Goal: Transaction & Acquisition: Purchase product/service

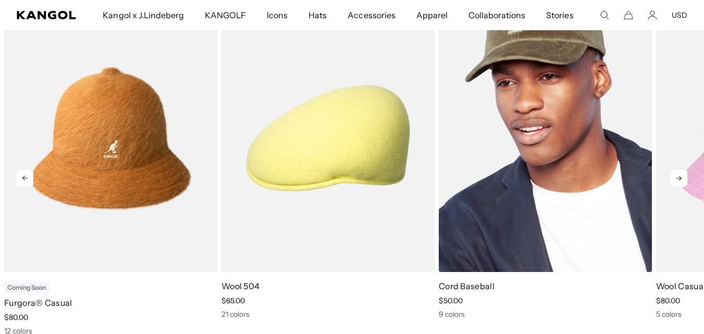
scroll to position [415, 0]
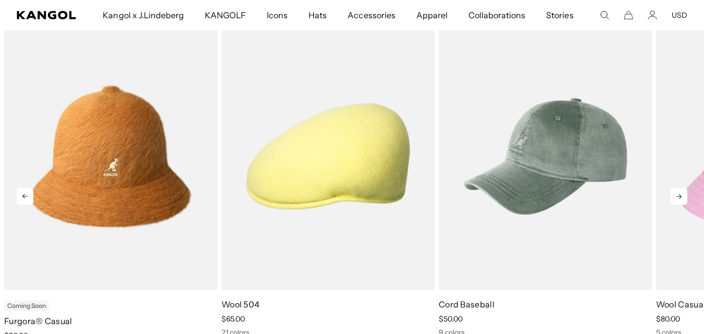
click at [682, 197] on icon at bounding box center [679, 196] width 5 height 5
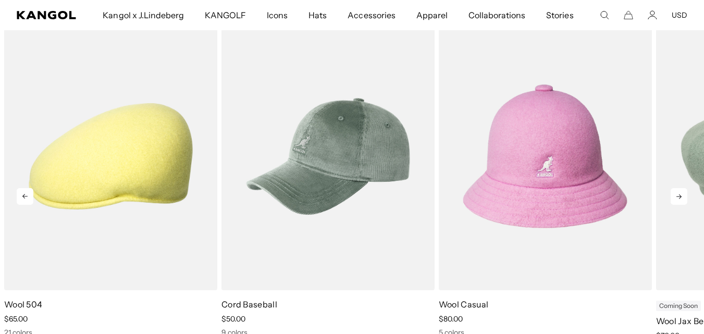
click at [682, 197] on icon at bounding box center [679, 196] width 5 height 5
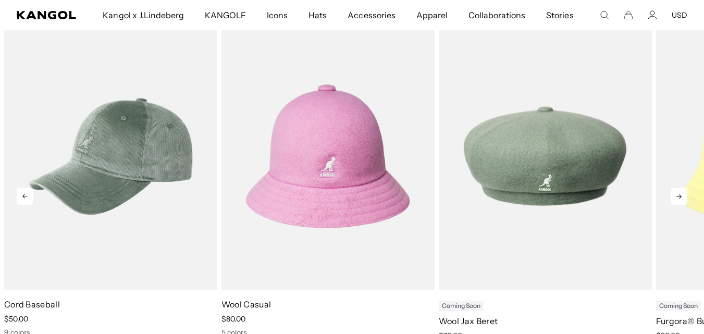
scroll to position [0, 0]
click at [682, 197] on icon at bounding box center [679, 196] width 5 height 5
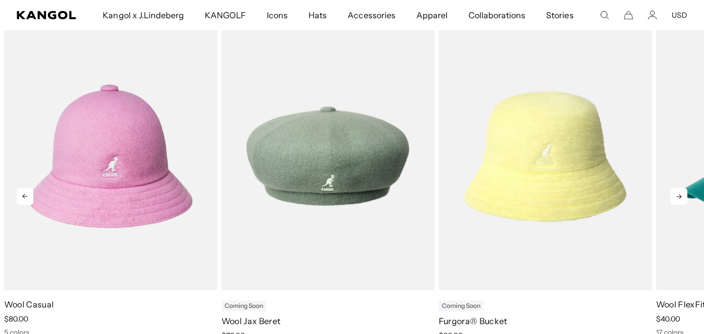
click at [682, 197] on icon at bounding box center [679, 196] width 5 height 5
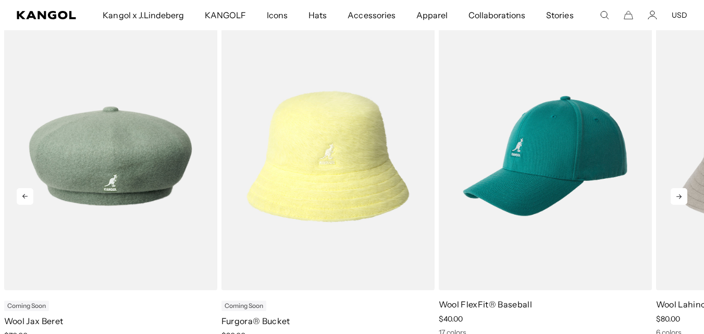
click at [682, 197] on icon at bounding box center [679, 196] width 5 height 5
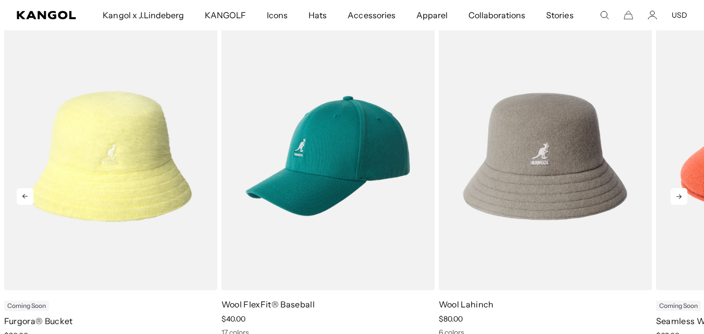
click at [682, 197] on icon at bounding box center [679, 196] width 5 height 5
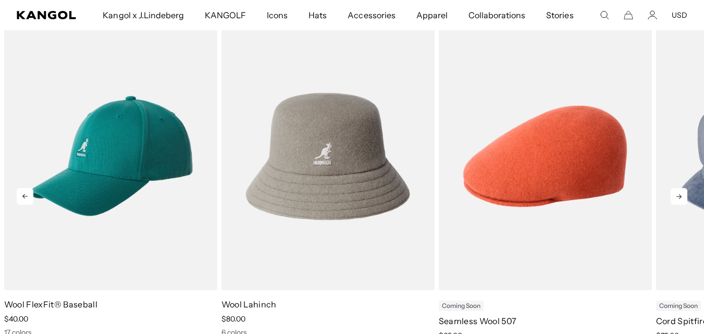
click at [682, 197] on icon at bounding box center [679, 196] width 5 height 5
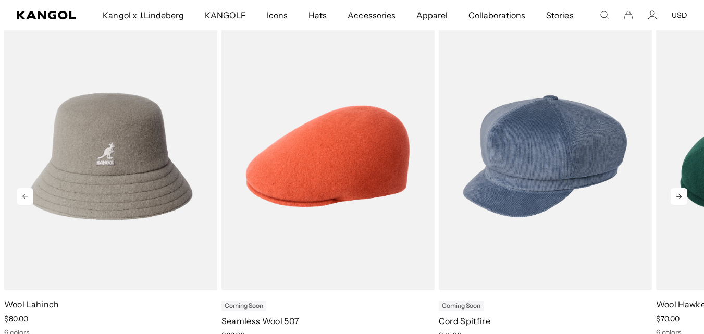
click at [682, 197] on icon at bounding box center [679, 196] width 5 height 5
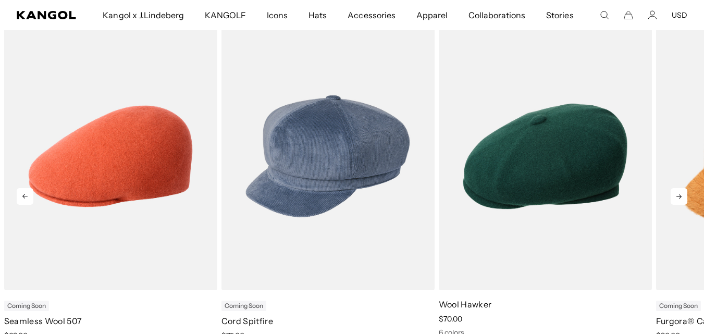
click at [682, 197] on icon at bounding box center [679, 196] width 5 height 5
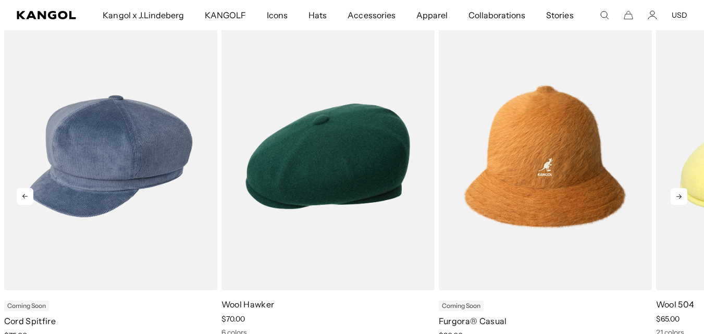
click at [682, 197] on icon at bounding box center [679, 196] width 5 height 5
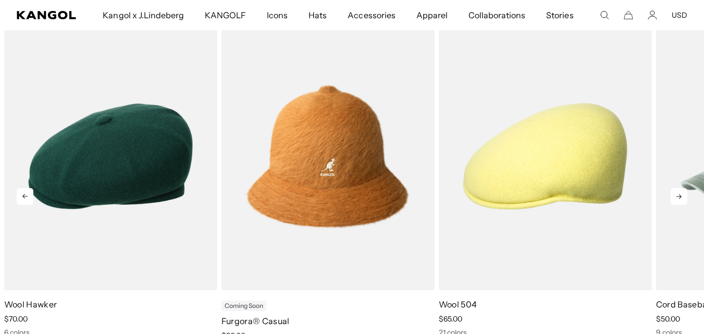
scroll to position [0, 0]
click at [682, 197] on icon at bounding box center [679, 196] width 5 height 5
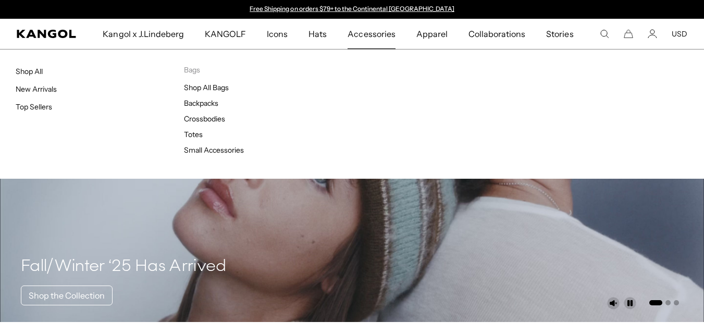
click at [193, 108] on ul "Shop All Bags Backpacks Crossbodies Totes Small Accessories" at bounding box center [268, 119] width 168 height 72
click at [196, 102] on link "Backpacks" at bounding box center [201, 103] width 34 height 9
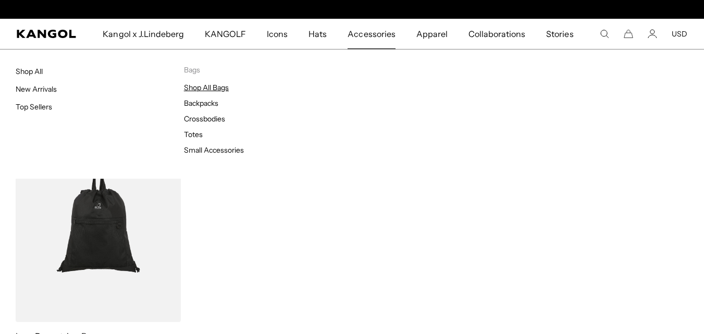
scroll to position [0, 215]
click at [217, 86] on link "Shop All Bags" at bounding box center [206, 87] width 45 height 9
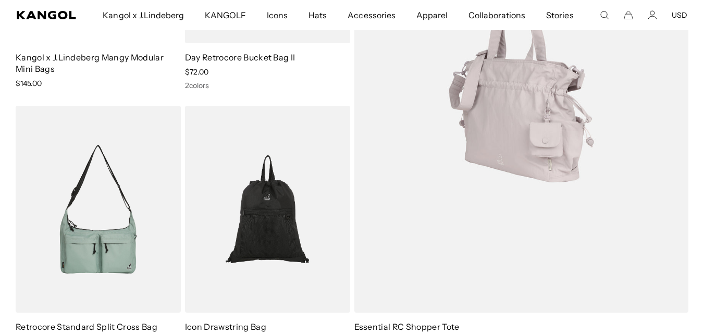
scroll to position [261, 0]
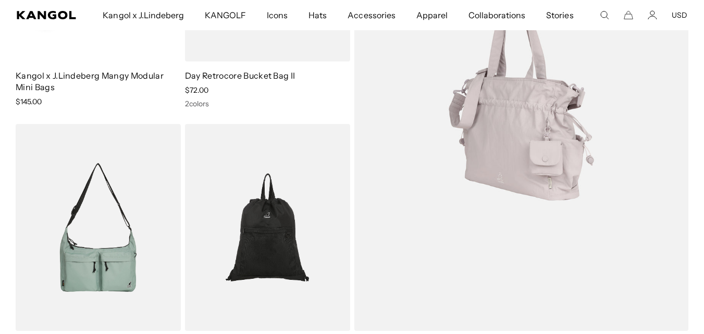
click at [449, 189] on img at bounding box center [522, 92] width 335 height 477
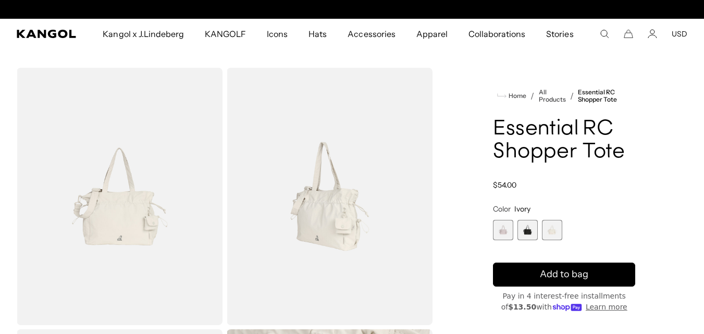
scroll to position [0, 215]
click at [530, 229] on span "2 of 3" at bounding box center [528, 230] width 20 height 20
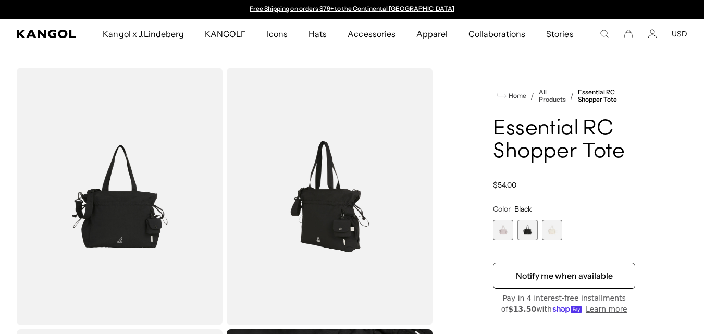
click at [566, 230] on div "Lavender Variant sold out or unavailable Black Variant sold out or unavailable …" at bounding box center [564, 230] width 142 height 20
click at [557, 232] on span "3 of 3" at bounding box center [552, 230] width 20 height 20
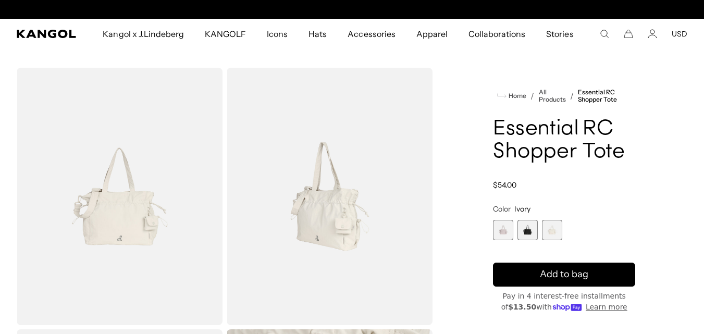
scroll to position [0, 215]
click at [503, 233] on span "1 of 3" at bounding box center [503, 230] width 20 height 20
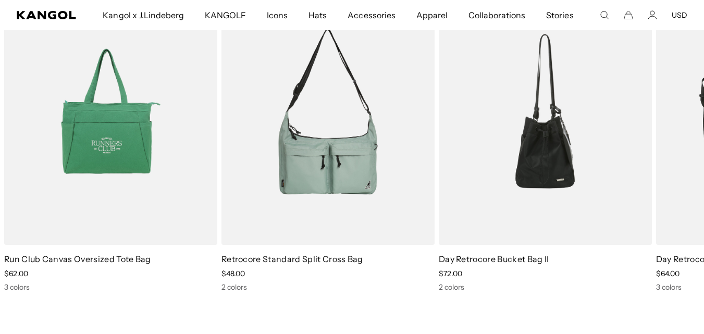
scroll to position [1251, 0]
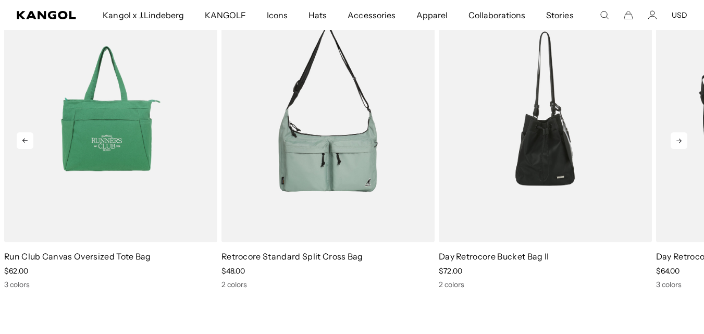
click at [679, 140] on icon at bounding box center [679, 140] width 17 height 17
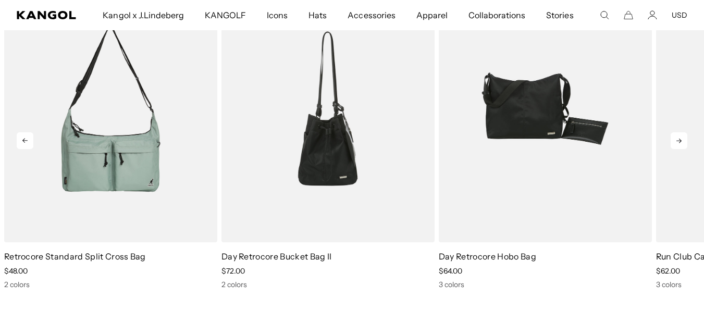
scroll to position [0, 215]
click at [679, 140] on icon at bounding box center [679, 140] width 17 height 17
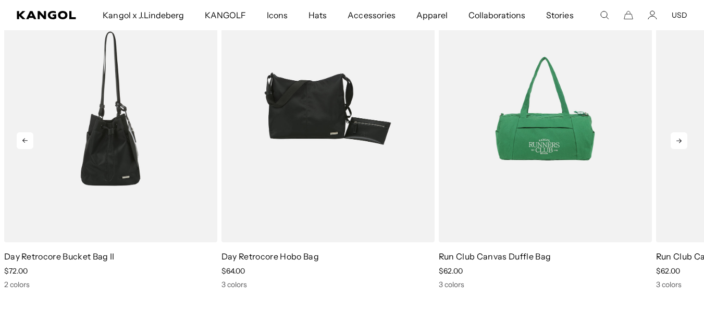
click at [679, 140] on icon at bounding box center [679, 140] width 17 height 17
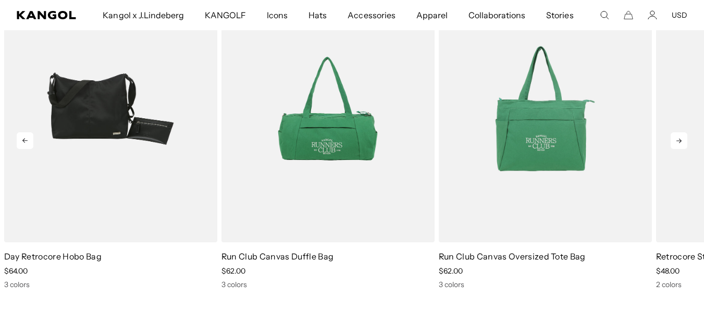
click at [679, 140] on icon at bounding box center [679, 140] width 17 height 17
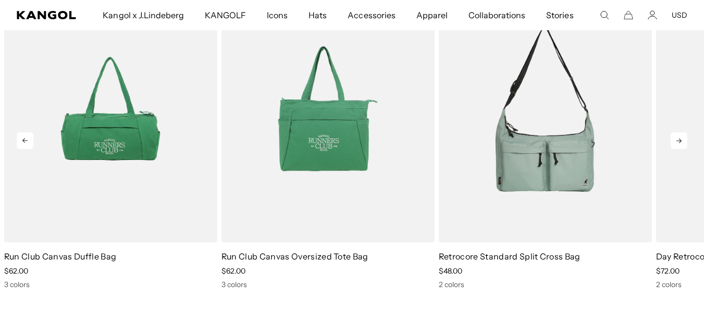
click at [679, 140] on icon at bounding box center [679, 140] width 17 height 17
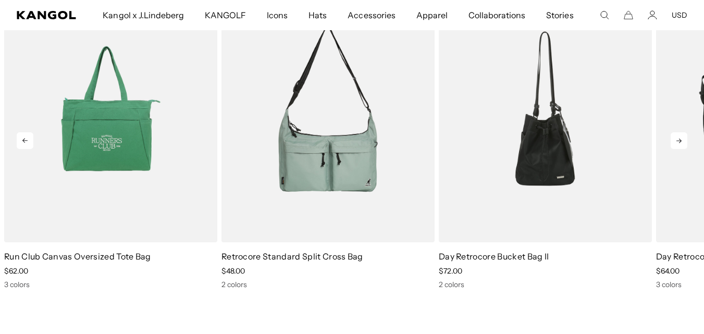
click at [679, 140] on icon at bounding box center [679, 140] width 17 height 17
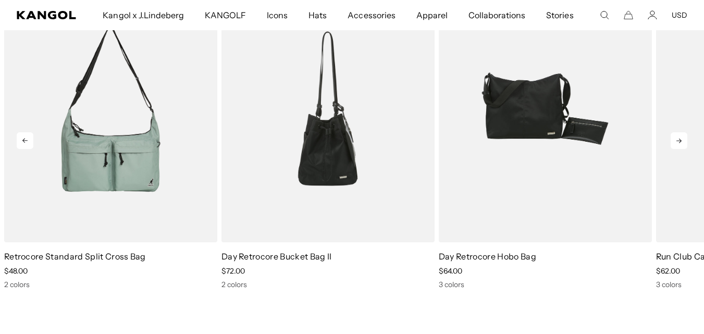
click at [679, 140] on icon at bounding box center [679, 140] width 17 height 17
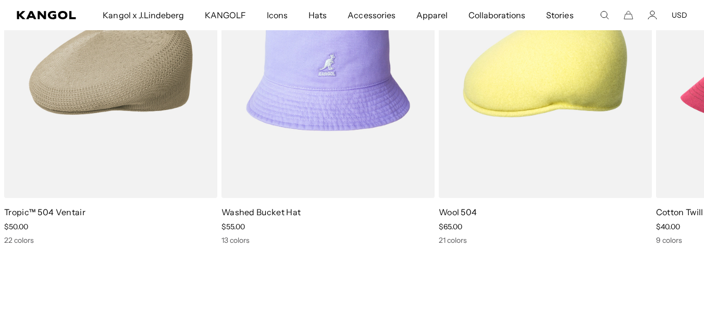
scroll to position [0, 215]
click at [680, 96] on icon at bounding box center [679, 95] width 5 height 5
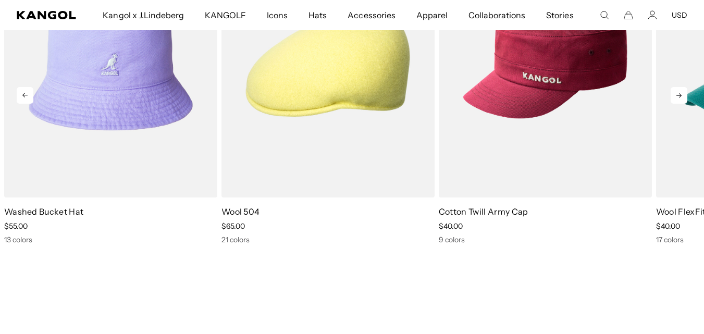
click at [680, 96] on icon at bounding box center [679, 95] width 5 height 5
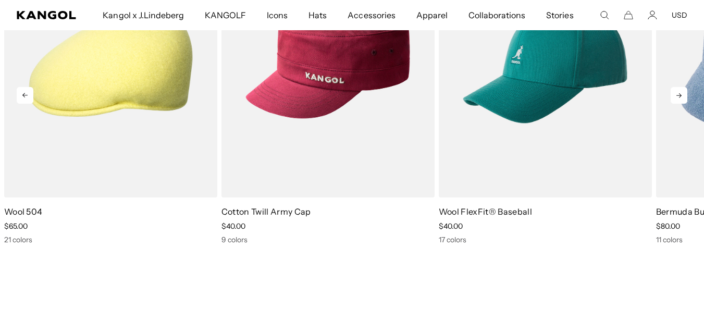
scroll to position [0, 0]
click at [680, 96] on icon at bounding box center [679, 95] width 5 height 5
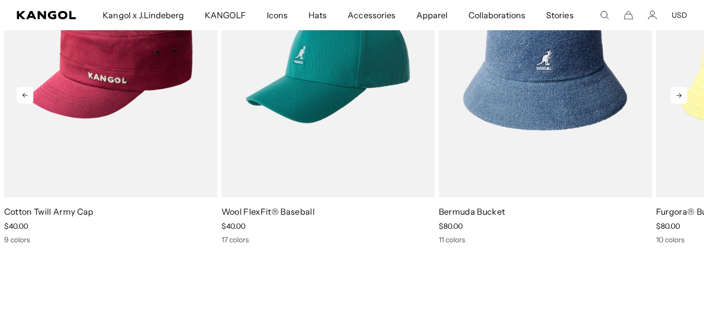
click at [680, 96] on icon at bounding box center [679, 95] width 5 height 5
